Goal: Check status

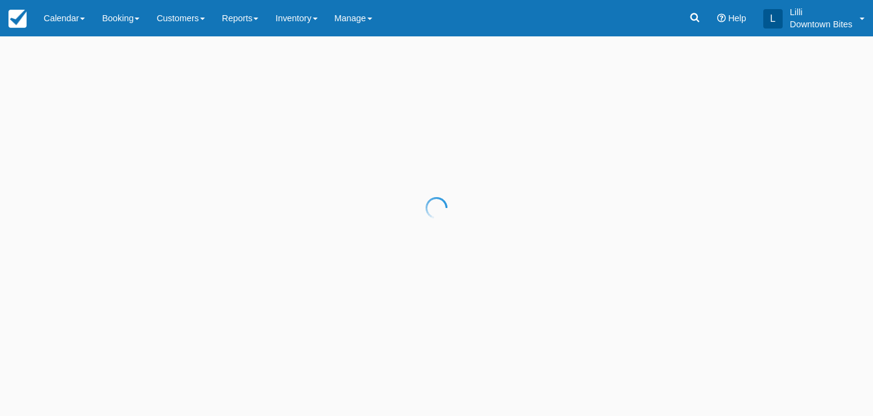
click at [70, 23] on div at bounding box center [436, 208] width 873 height 416
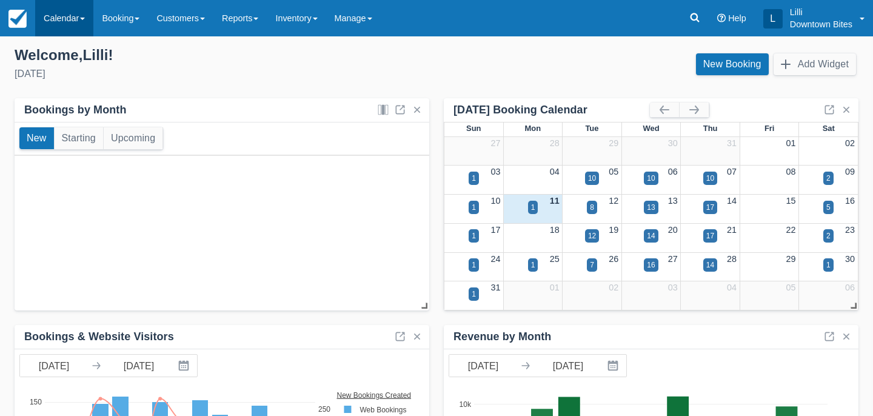
click at [65, 20] on link "Calendar" at bounding box center [64, 18] width 58 height 36
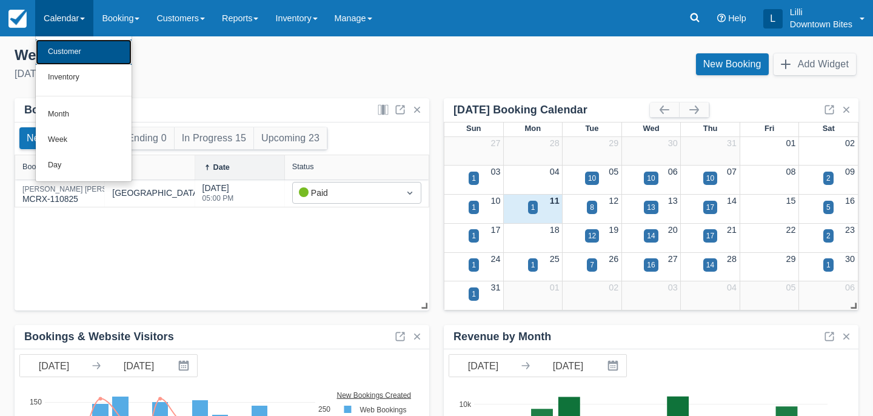
click at [67, 55] on link "Customer" at bounding box center [84, 51] width 96 height 25
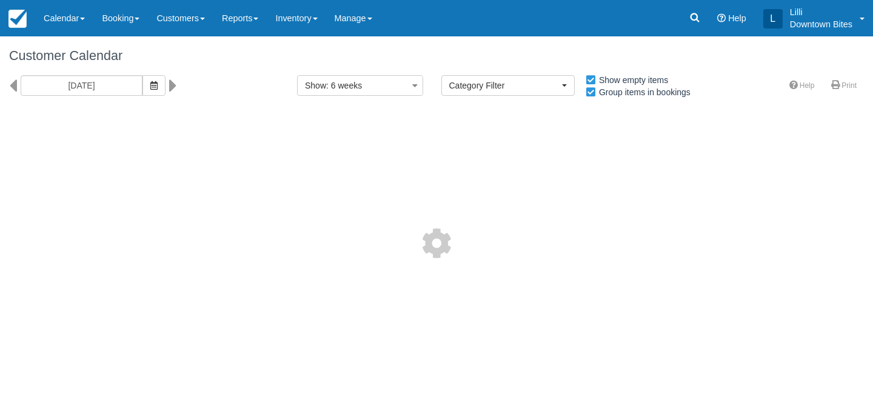
select select
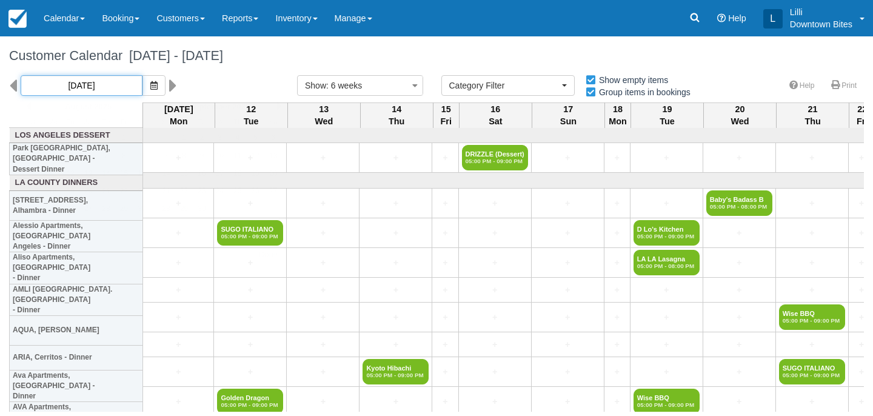
click at [87, 85] on input "[DATE]" at bounding box center [82, 85] width 122 height 21
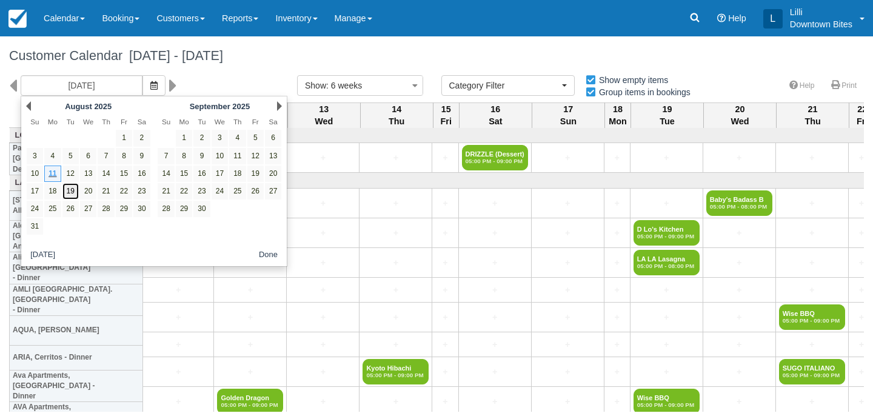
click at [72, 194] on link "19" at bounding box center [70, 191] width 16 height 16
type input "[DATE]"
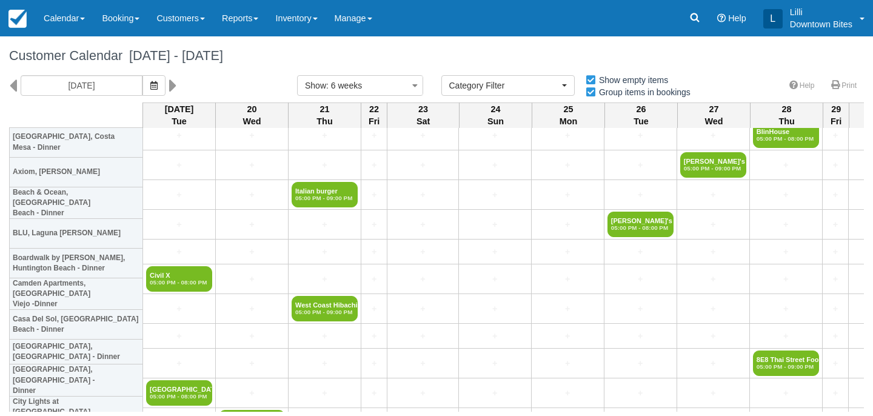
scroll to position [2062, 0]
